Goal: Information Seeking & Learning: Learn about a topic

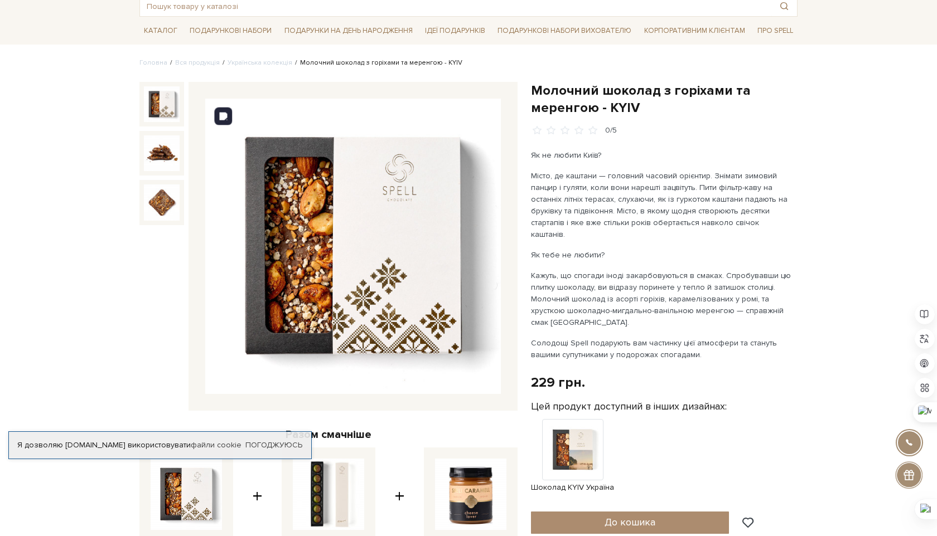
click at [480, 353] on img at bounding box center [352, 246] width 295 height 295
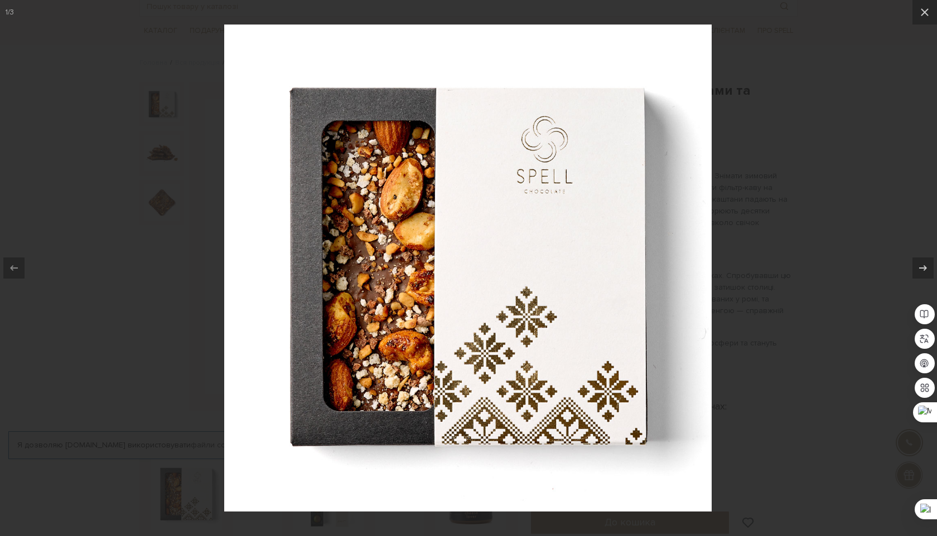
click at [831, 199] on div at bounding box center [468, 268] width 937 height 536
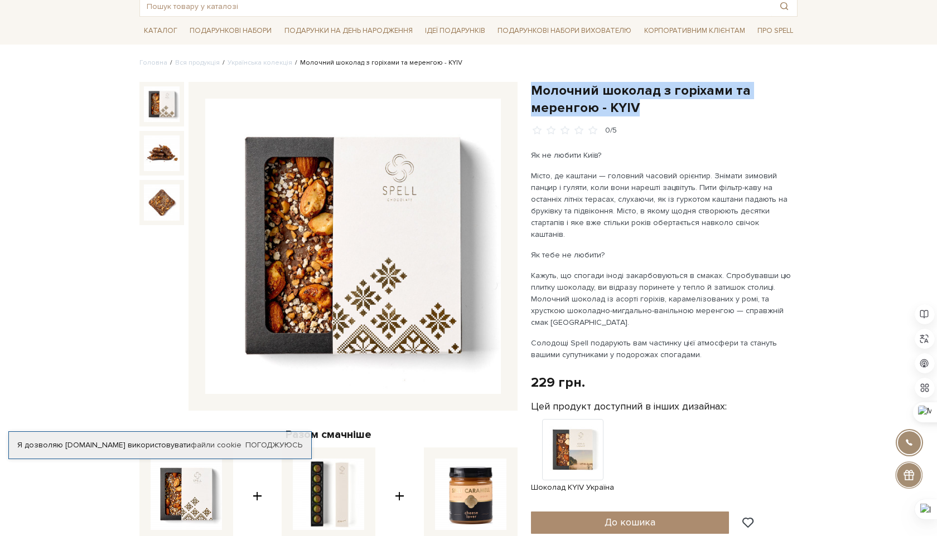
drag, startPoint x: 532, startPoint y: 88, endPoint x: 651, endPoint y: 114, distance: 122.0
click at [651, 114] on h1 "Молочний шоколад з горіхами та меренгою - KYIV" at bounding box center [664, 99] width 266 height 35
copy h1 "Молочний шоколад з горіхами та меренгою - KYIV"
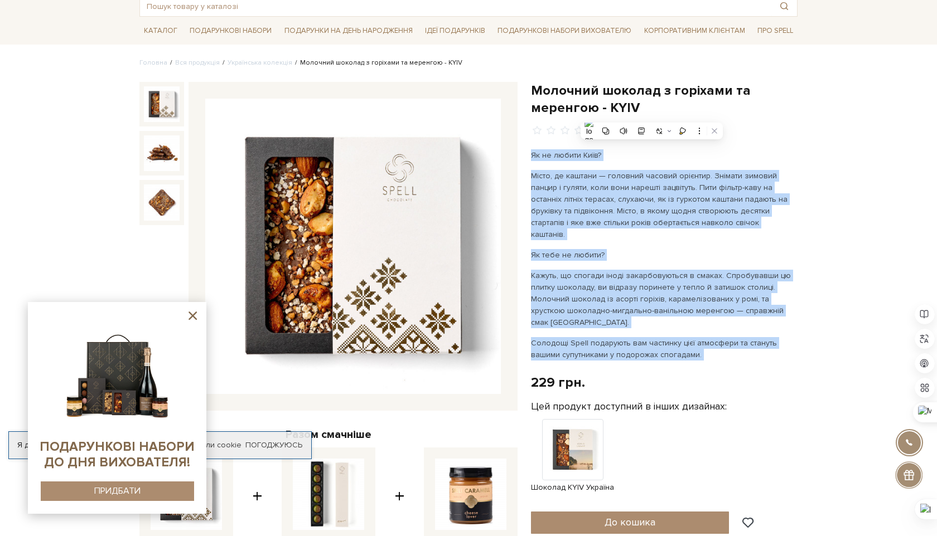
drag, startPoint x: 532, startPoint y: 154, endPoint x: 747, endPoint y: 353, distance: 293.1
click at [747, 353] on div "Молочний шоколад з горіхами та меренгою - KYIV 0/5 Як не любити Київ? Як тебе н…" at bounding box center [664, 444] width 266 height 725
copy div "Lo ip dolors Amet? Conse, ad elitsed — doeiusmo tempori utlabore. Etdolor magna…"
